Goal: Register for event/course

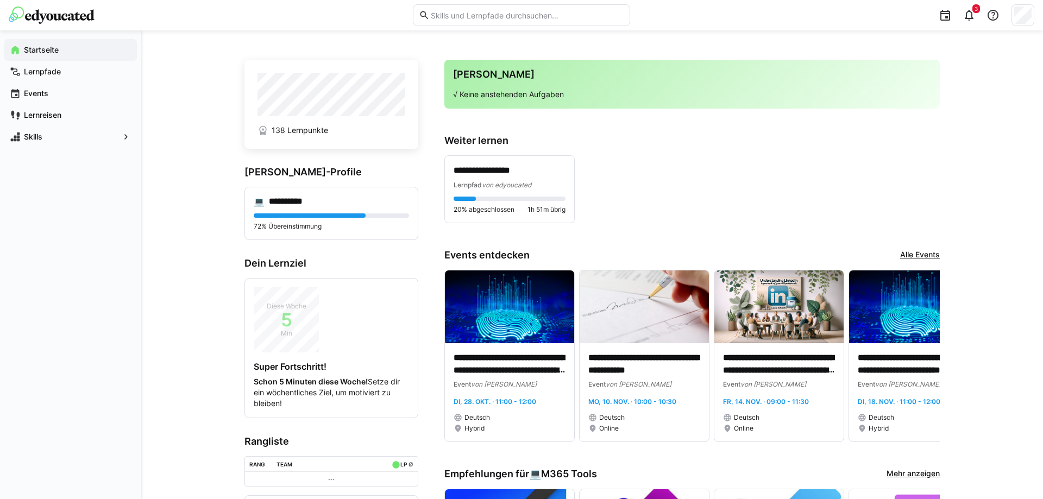
click at [911, 255] on link "Alle Events" at bounding box center [920, 255] width 40 height 12
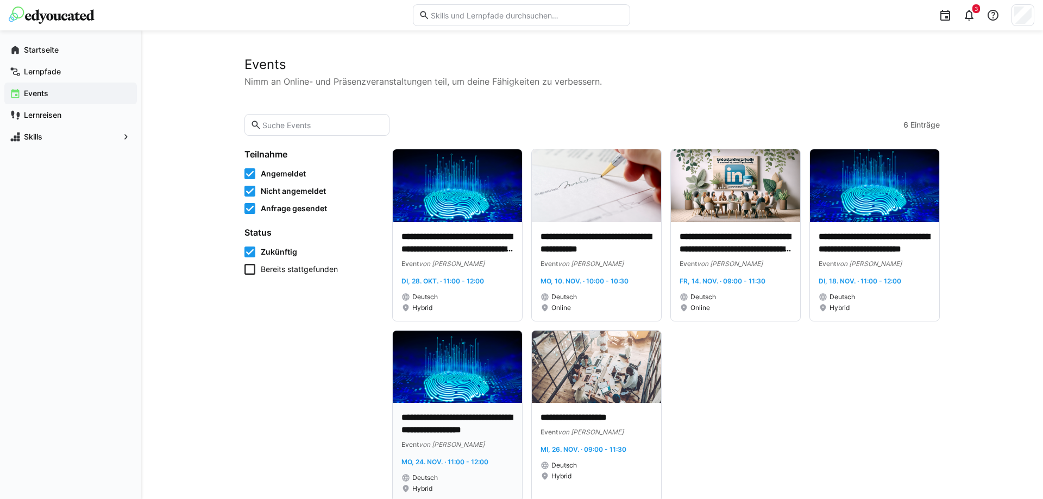
click at [441, 378] on img at bounding box center [457, 367] width 129 height 73
click at [0, 0] on app-navigation-label "Lernpfade" at bounding box center [0, 0] width 0 height 0
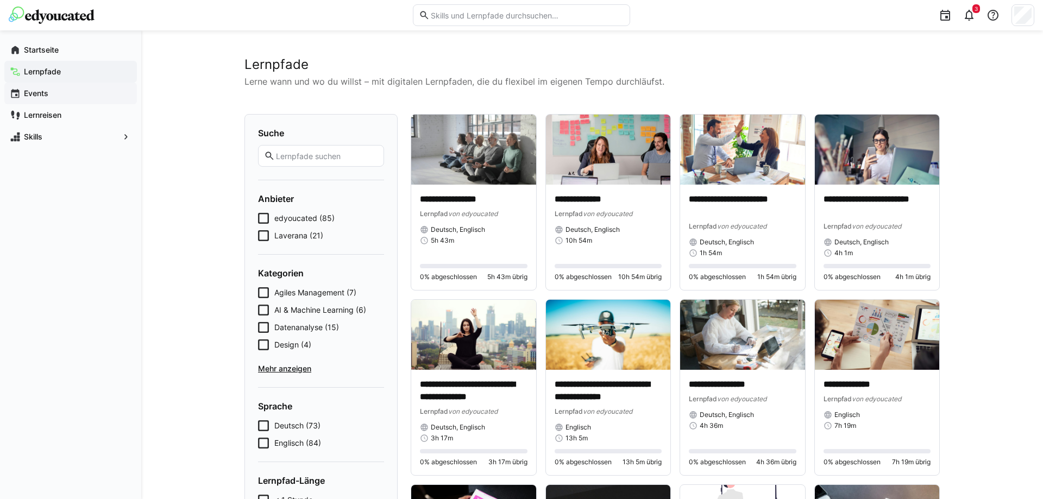
click at [51, 95] on span "Events" at bounding box center [76, 93] width 109 height 11
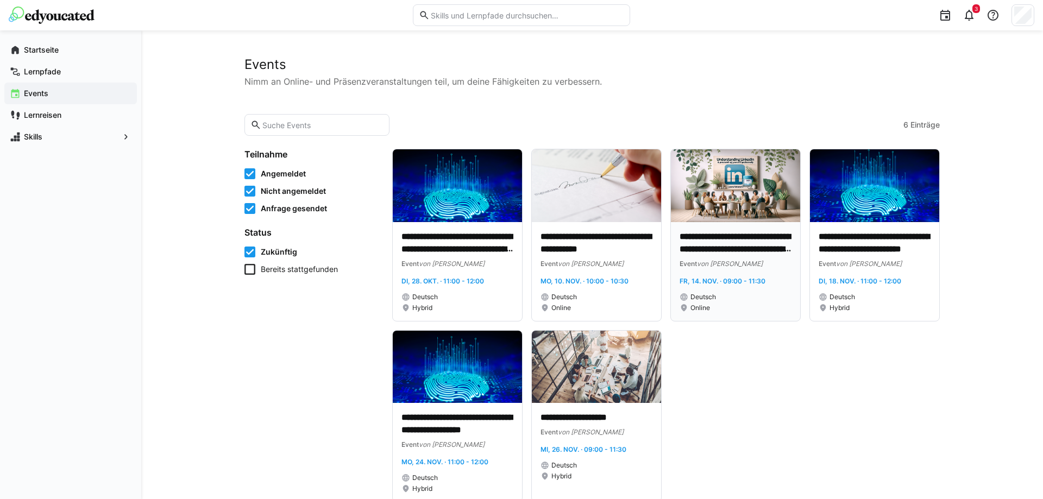
click at [735, 194] on img at bounding box center [735, 185] width 129 height 73
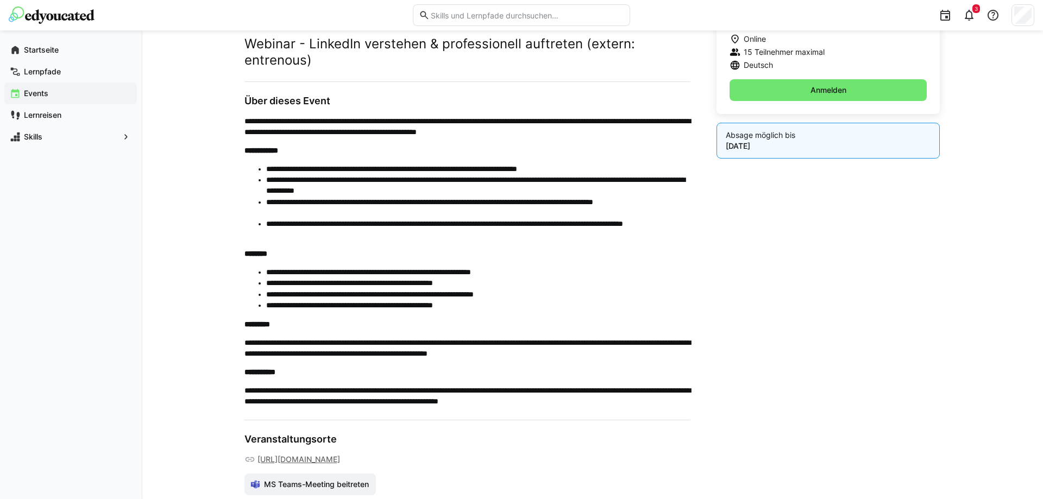
scroll to position [262, 0]
